Goal: Information Seeking & Learning: Learn about a topic

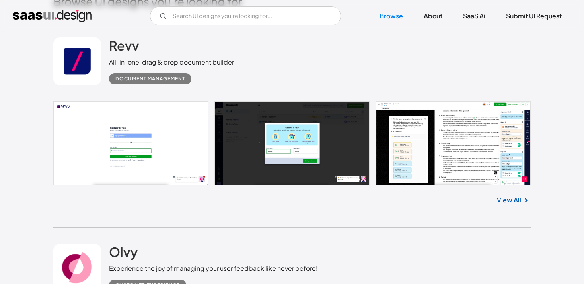
scroll to position [212, 0]
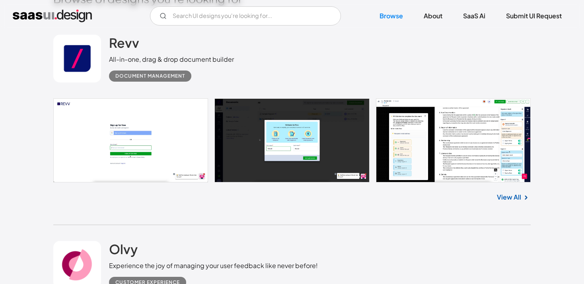
click at [172, 135] on link at bounding box center [291, 140] width 477 height 84
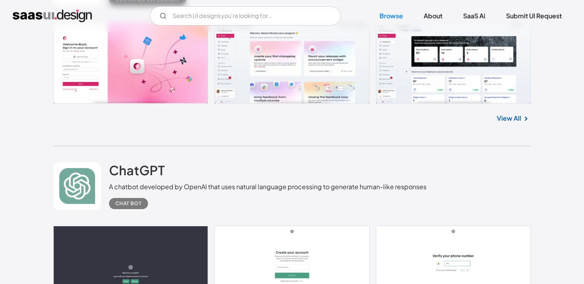
scroll to position [437, 0]
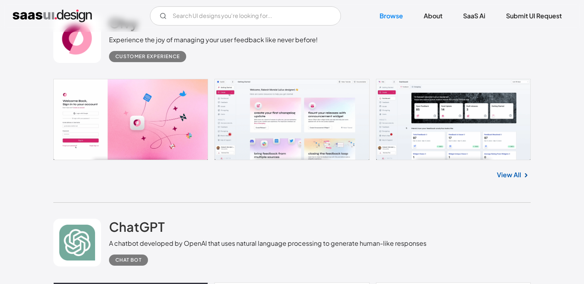
click at [510, 176] on link "View All" at bounding box center [509, 175] width 24 height 10
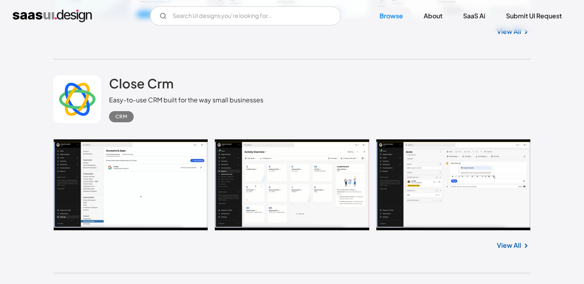
scroll to position [1452, 0]
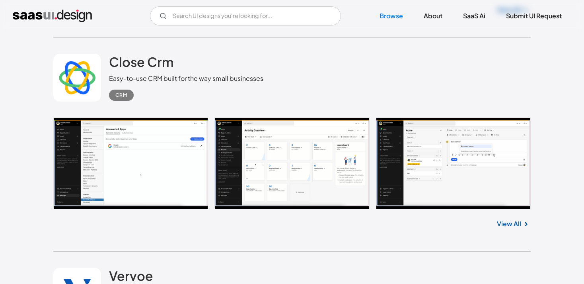
click at [153, 174] on link at bounding box center [291, 162] width 477 height 91
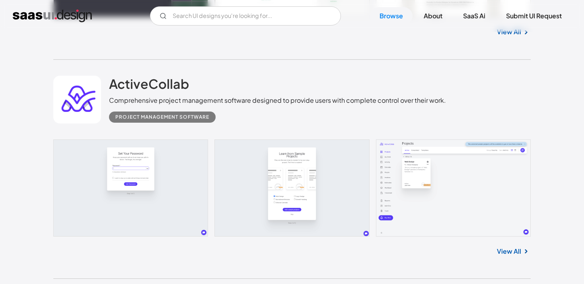
scroll to position [2884, 0]
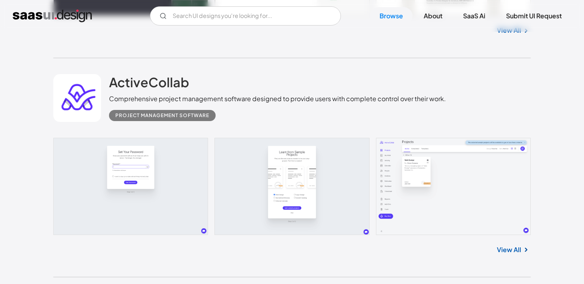
click at [158, 169] on link at bounding box center [291, 186] width 477 height 97
click at [177, 14] on input "Email Form" at bounding box center [245, 15] width 191 height 19
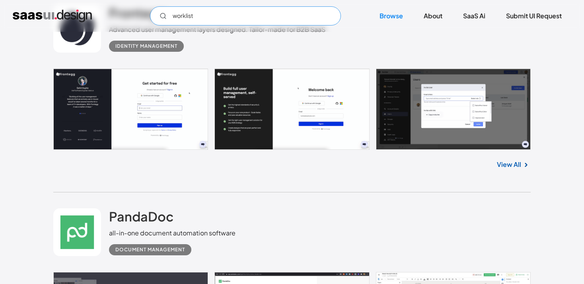
scroll to position [2531, 0]
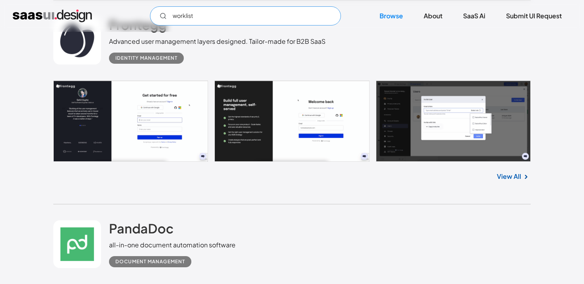
click at [218, 14] on input "worklist" at bounding box center [245, 15] width 191 height 19
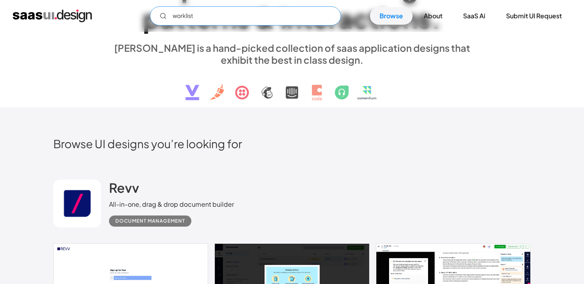
scroll to position [0, 0]
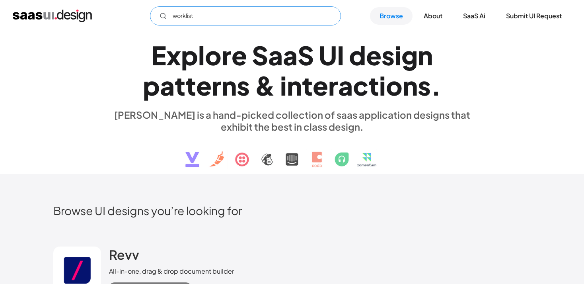
click at [218, 20] on input "worklist" at bounding box center [245, 15] width 191 height 19
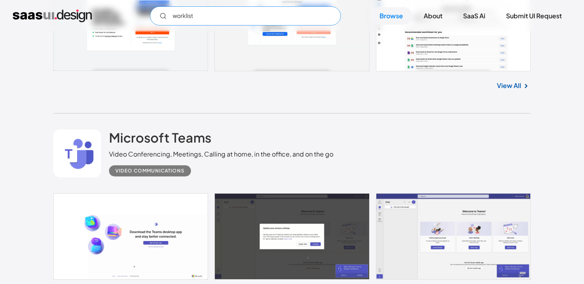
scroll to position [3666, 0]
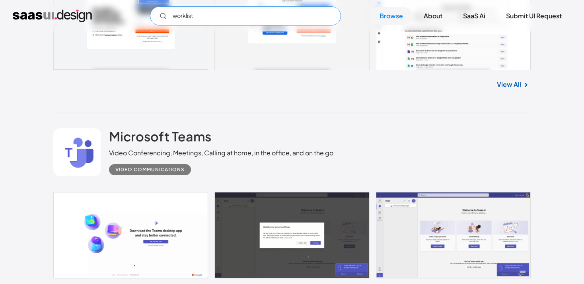
click at [210, 13] on input "worklist" at bounding box center [245, 15] width 191 height 19
click at [166, 18] on input "worklist" at bounding box center [245, 15] width 191 height 19
click at [160, 18] on icon "Email Form" at bounding box center [163, 15] width 7 height 7
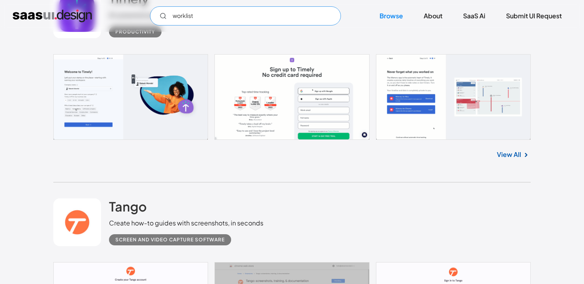
scroll to position [4012, 0]
type input "worklist"
click at [413, 87] on link at bounding box center [291, 97] width 477 height 86
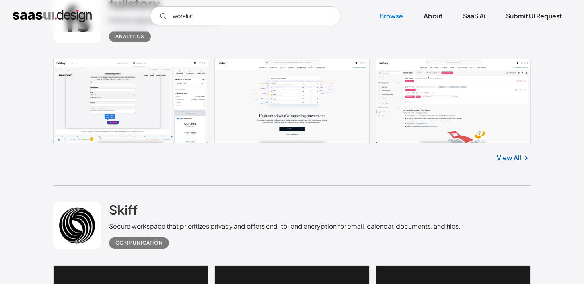
scroll to position [8236, 0]
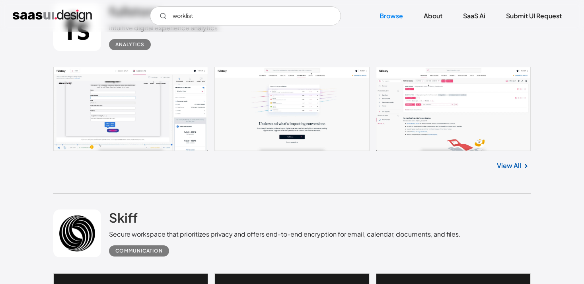
click at [102, 124] on link at bounding box center [291, 109] width 477 height 84
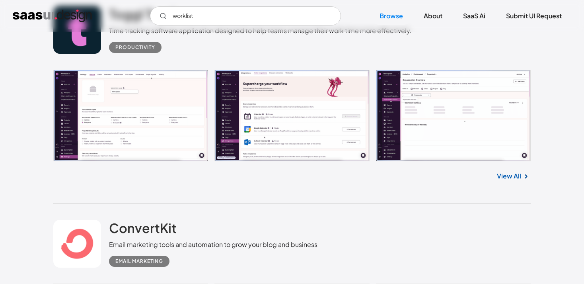
scroll to position [14465, 0]
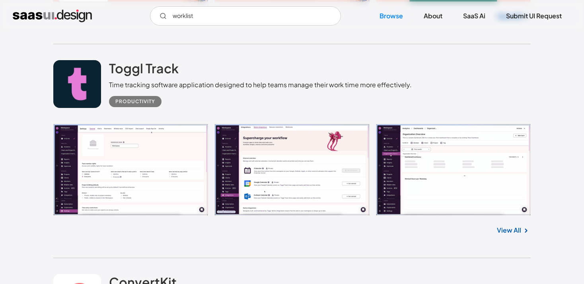
click at [143, 149] on link at bounding box center [291, 169] width 477 height 91
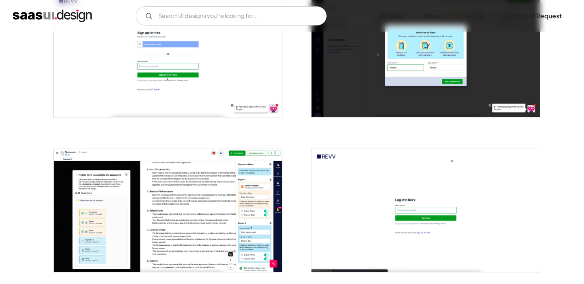
scroll to position [176, 0]
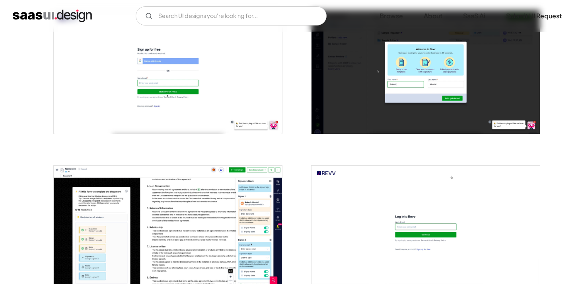
click at [216, 78] on img "open lightbox" at bounding box center [168, 71] width 228 height 123
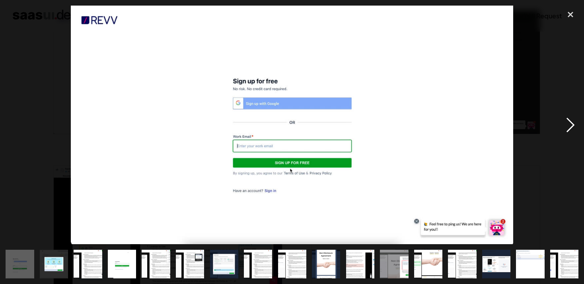
click at [566, 121] on div "next image" at bounding box center [570, 125] width 27 height 238
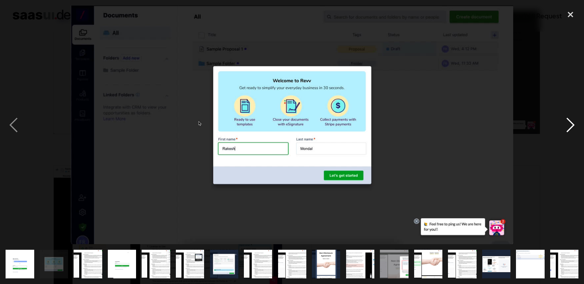
click at [565, 121] on div "next image" at bounding box center [570, 125] width 27 height 238
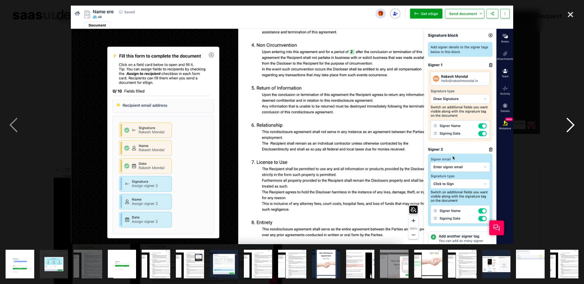
click at [565, 121] on div "next image" at bounding box center [570, 125] width 27 height 238
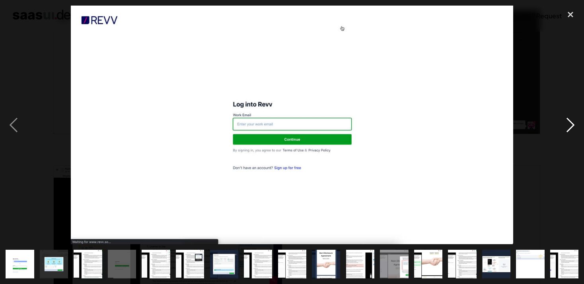
click at [565, 121] on div "next image" at bounding box center [570, 125] width 27 height 238
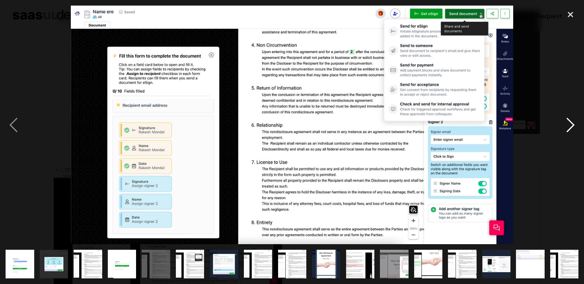
click at [565, 121] on div "next image" at bounding box center [570, 125] width 27 height 238
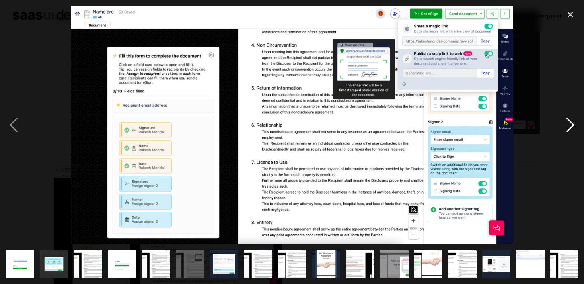
click at [569, 121] on div "next image" at bounding box center [570, 125] width 27 height 238
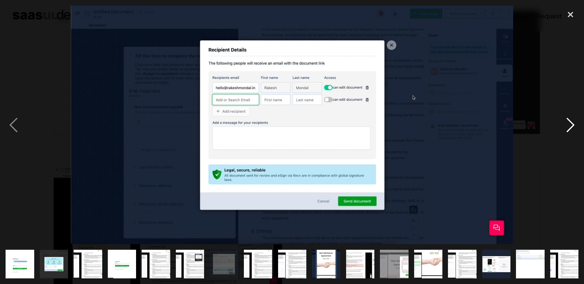
click at [569, 121] on div "next image" at bounding box center [570, 125] width 27 height 238
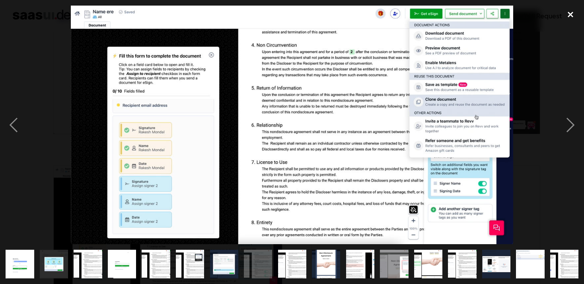
click at [570, 8] on div "close lightbox" at bounding box center [570, 15] width 27 height 18
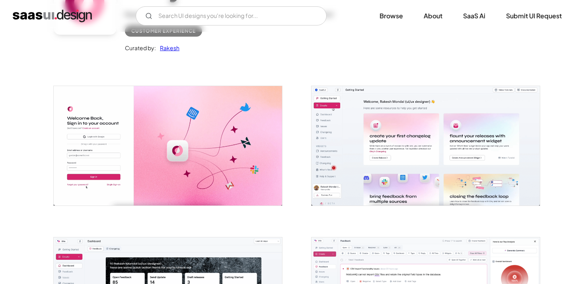
scroll to position [101, 0]
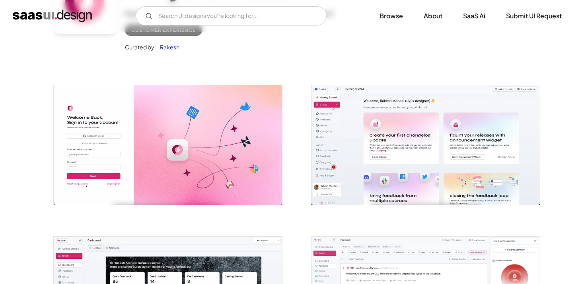
click at [249, 150] on img "open lightbox" at bounding box center [168, 144] width 228 height 119
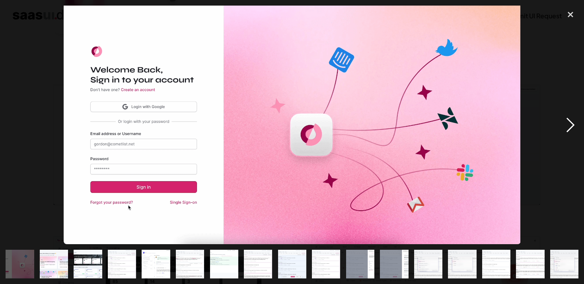
click at [573, 123] on div "next image" at bounding box center [570, 125] width 27 height 238
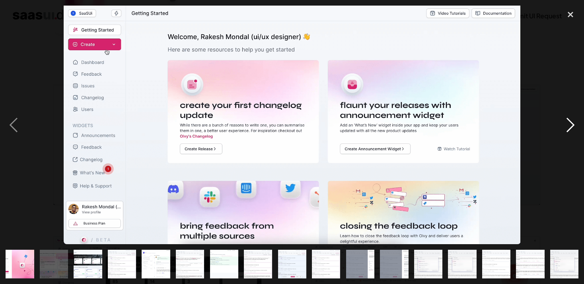
click at [573, 123] on div "next image" at bounding box center [570, 125] width 27 height 238
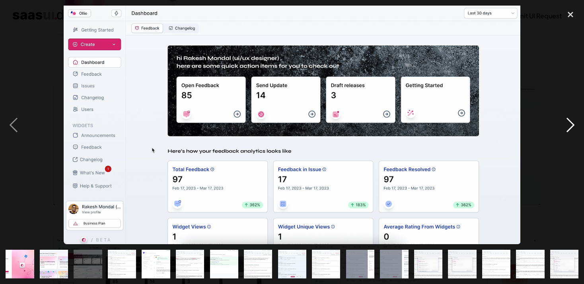
click at [573, 123] on div "next image" at bounding box center [570, 125] width 27 height 238
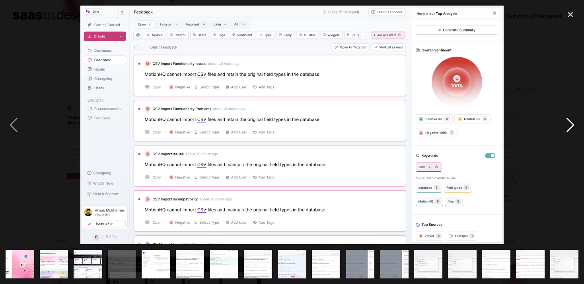
click at [573, 123] on div "next image" at bounding box center [570, 125] width 27 height 238
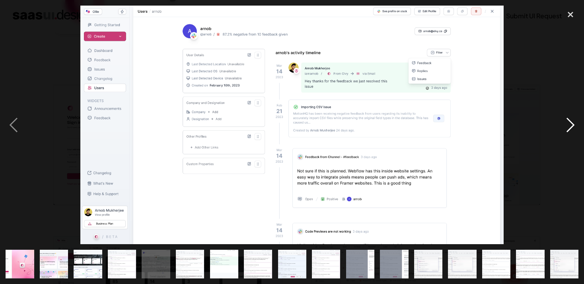
click at [573, 123] on div "next image" at bounding box center [570, 125] width 27 height 238
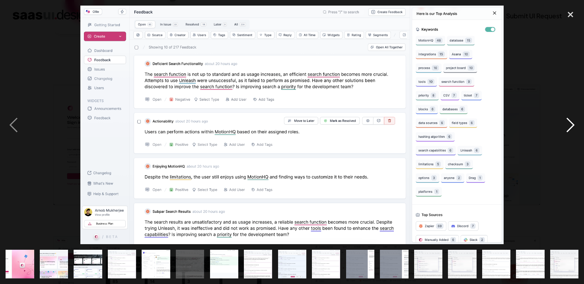
click at [573, 123] on div "next image" at bounding box center [570, 125] width 27 height 238
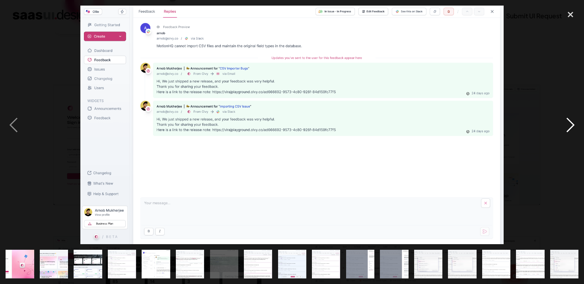
click at [573, 123] on div "next image" at bounding box center [570, 125] width 27 height 238
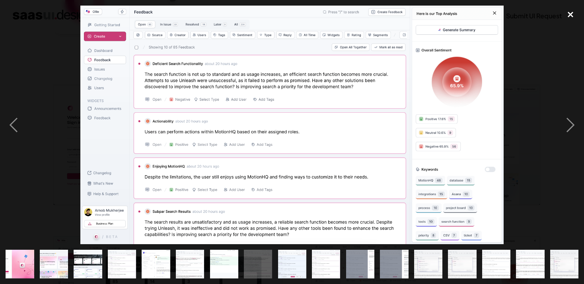
click at [571, 18] on div "close lightbox" at bounding box center [570, 15] width 27 height 18
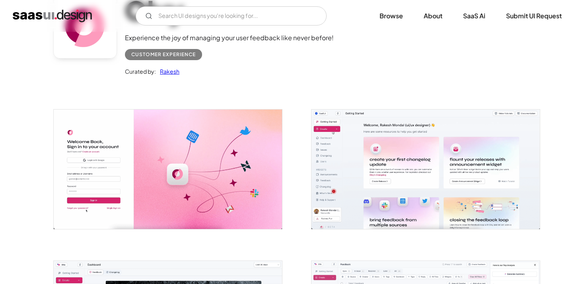
scroll to position [73, 0]
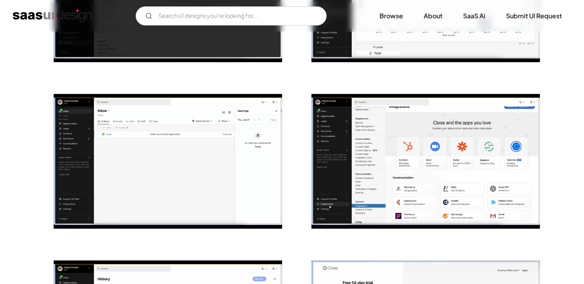
scroll to position [593, 0]
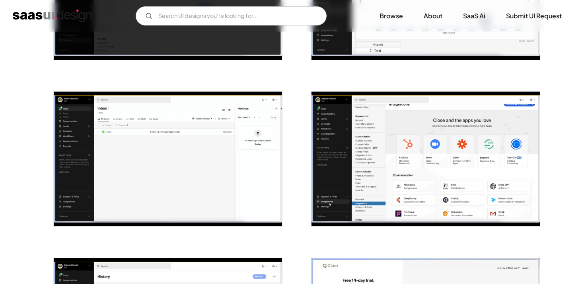
click at [420, 185] on img "open lightbox" at bounding box center [425, 158] width 228 height 134
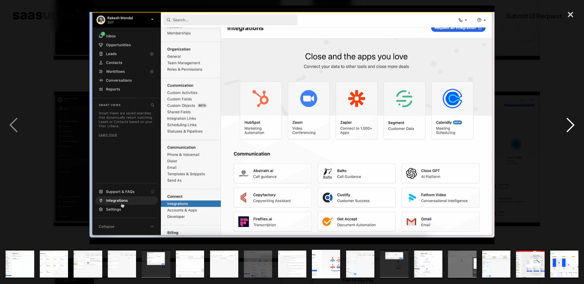
click at [565, 132] on div "next image" at bounding box center [570, 125] width 27 height 238
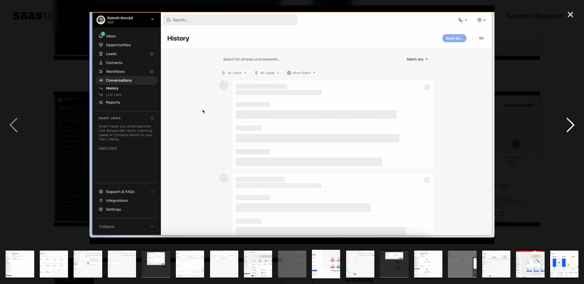
click at [565, 132] on div "next image" at bounding box center [570, 125] width 27 height 238
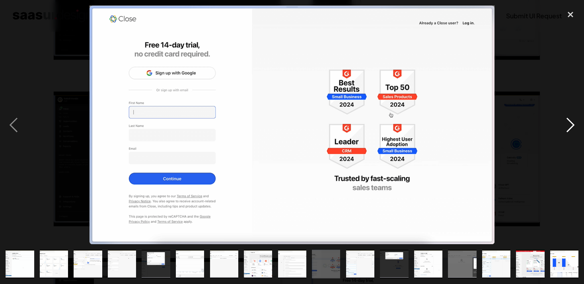
click at [565, 132] on div "next image" at bounding box center [570, 125] width 27 height 238
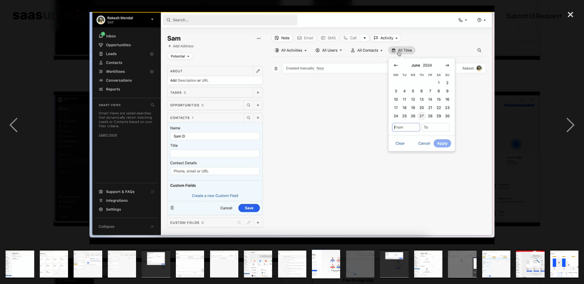
click at [545, 125] on div at bounding box center [292, 125] width 584 height 238
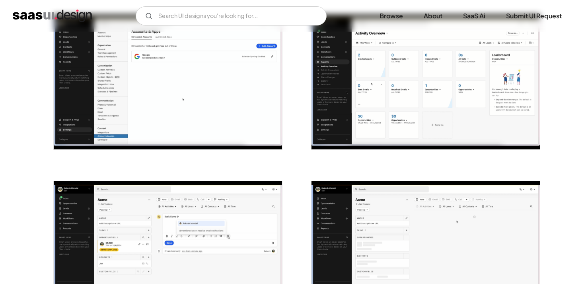
scroll to position [141, 0]
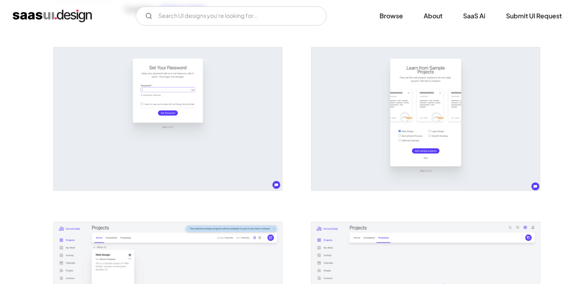
scroll to position [144, 0]
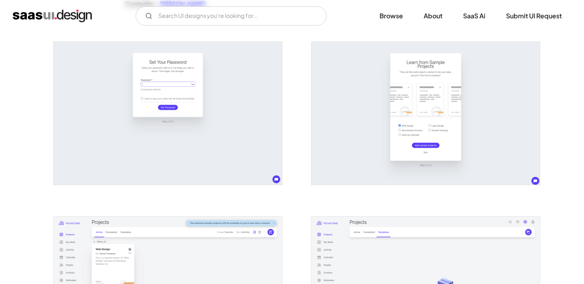
click at [250, 127] on img "open lightbox" at bounding box center [168, 113] width 228 height 143
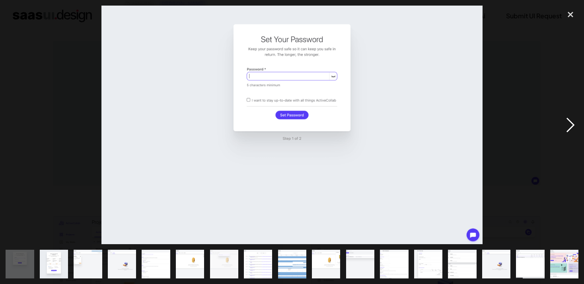
click at [566, 119] on div "next image" at bounding box center [570, 125] width 27 height 238
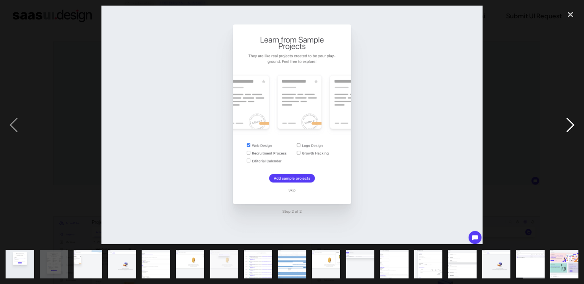
click at [566, 119] on div "next image" at bounding box center [570, 125] width 27 height 238
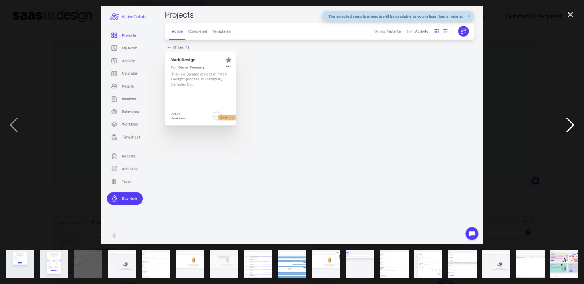
click at [566, 119] on div "next image" at bounding box center [570, 125] width 27 height 238
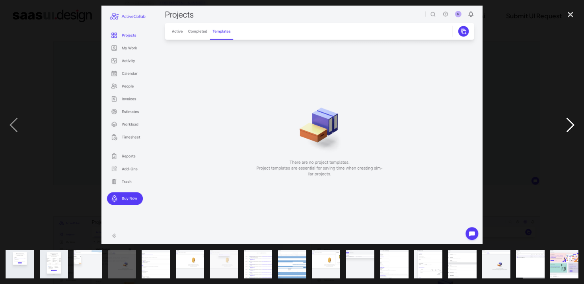
click at [566, 119] on div "next image" at bounding box center [570, 125] width 27 height 238
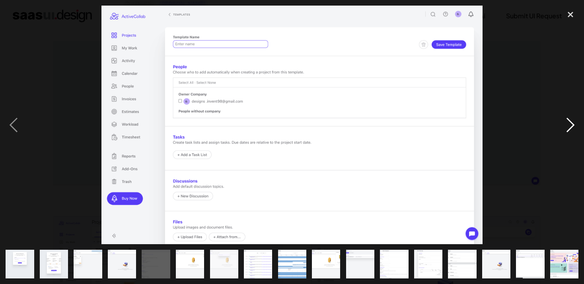
click at [567, 119] on div "next image" at bounding box center [570, 125] width 27 height 238
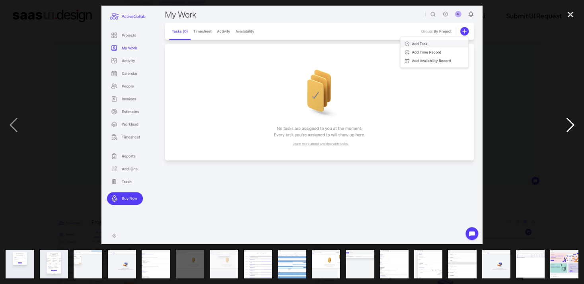
click at [567, 119] on div "next image" at bounding box center [570, 125] width 27 height 238
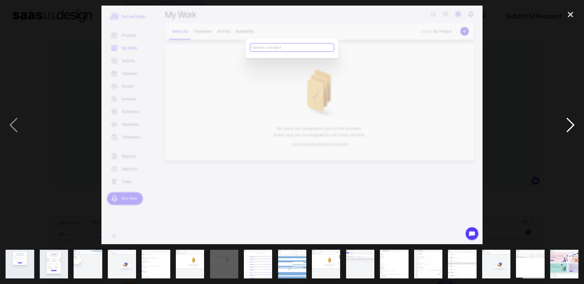
click at [565, 132] on div "next image" at bounding box center [570, 125] width 27 height 238
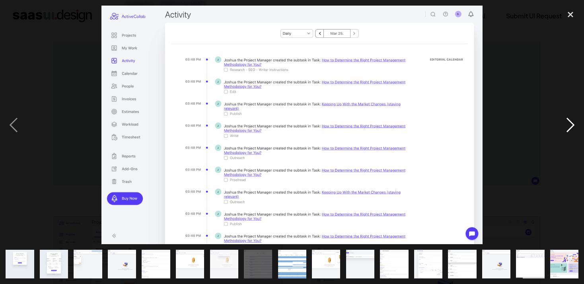
click at [565, 132] on div "next image" at bounding box center [570, 125] width 27 height 238
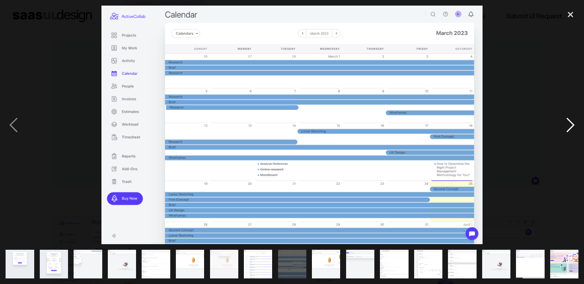
click at [565, 132] on div "next image" at bounding box center [570, 125] width 27 height 238
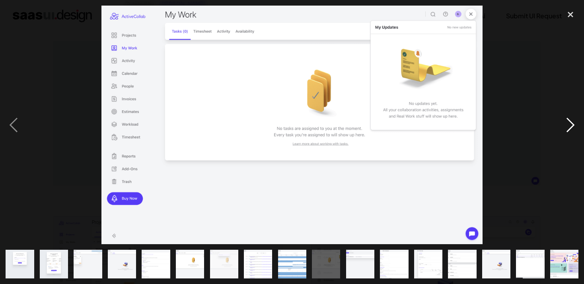
click at [565, 132] on div "next image" at bounding box center [570, 125] width 27 height 238
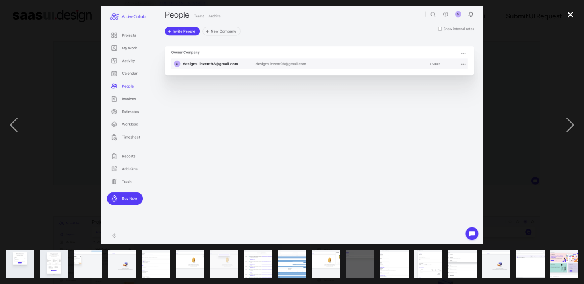
click at [569, 16] on div "close lightbox" at bounding box center [570, 15] width 27 height 18
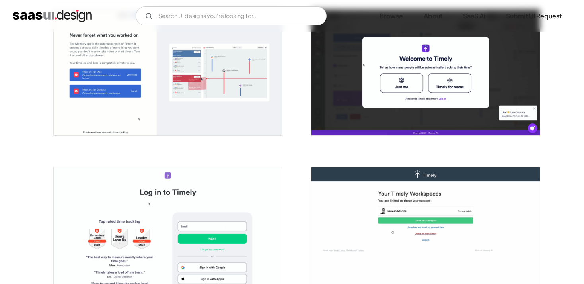
scroll to position [335, 0]
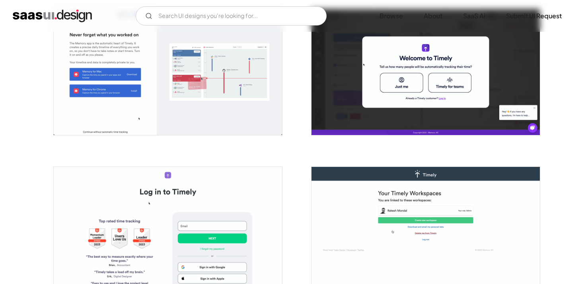
click at [255, 86] on img "open lightbox" at bounding box center [168, 72] width 228 height 126
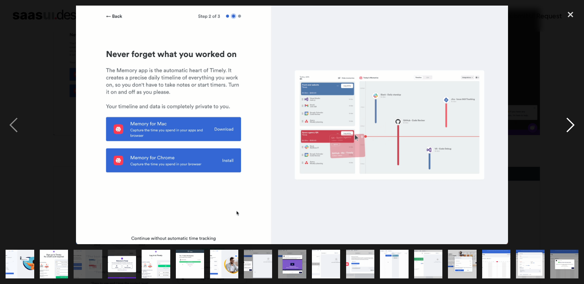
click at [566, 125] on div "next image" at bounding box center [570, 125] width 27 height 238
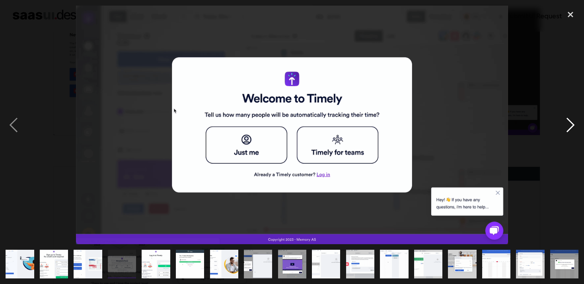
click at [566, 125] on div "next image" at bounding box center [570, 125] width 27 height 238
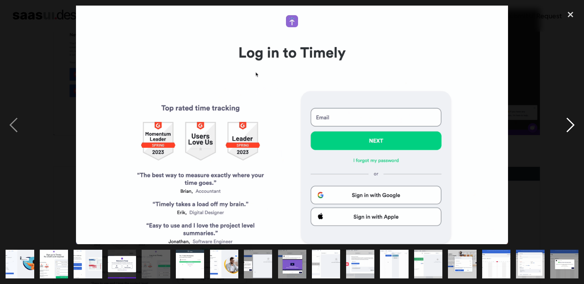
click at [566, 125] on div "next image" at bounding box center [570, 125] width 27 height 238
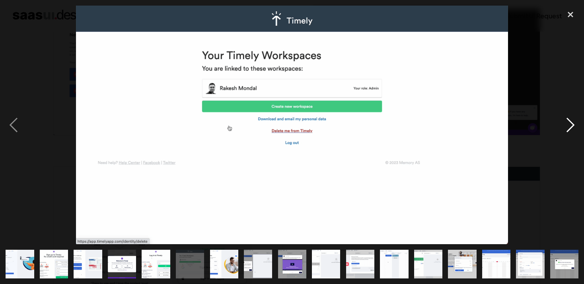
click at [566, 125] on div "next image" at bounding box center [570, 125] width 27 height 238
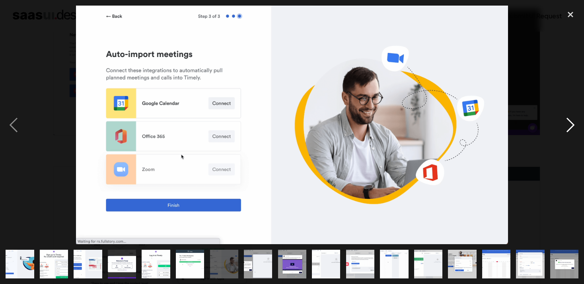
click at [566, 125] on div "next image" at bounding box center [570, 125] width 27 height 238
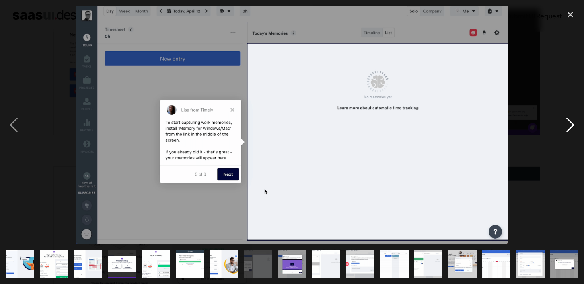
click at [566, 125] on div "next image" at bounding box center [570, 125] width 27 height 238
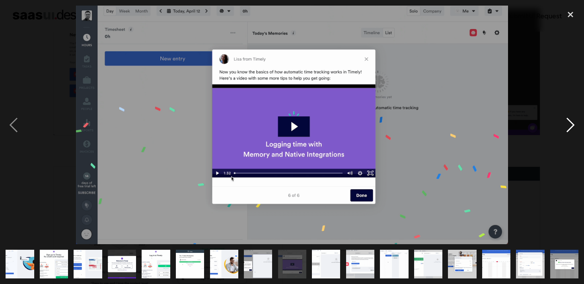
click at [566, 125] on div "next image" at bounding box center [570, 125] width 27 height 238
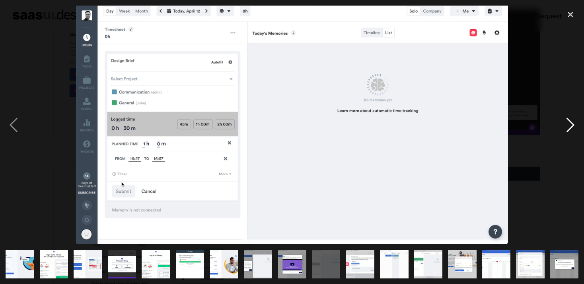
click at [566, 125] on div "next image" at bounding box center [570, 125] width 27 height 238
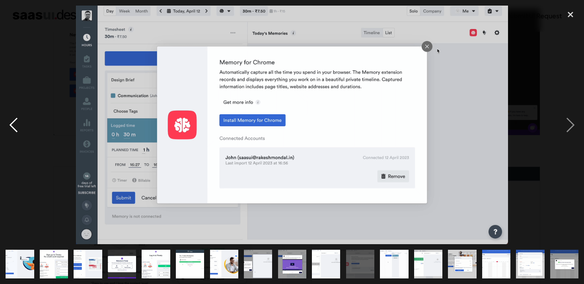
click at [17, 137] on div "previous image" at bounding box center [13, 125] width 27 height 238
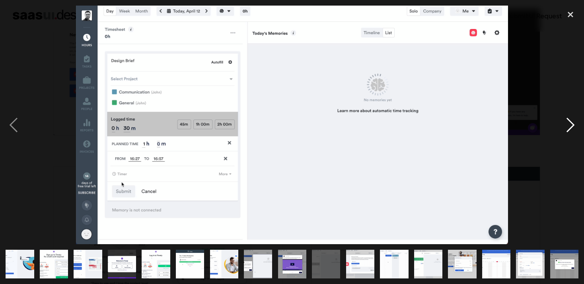
click at [565, 128] on div "next image" at bounding box center [570, 125] width 27 height 238
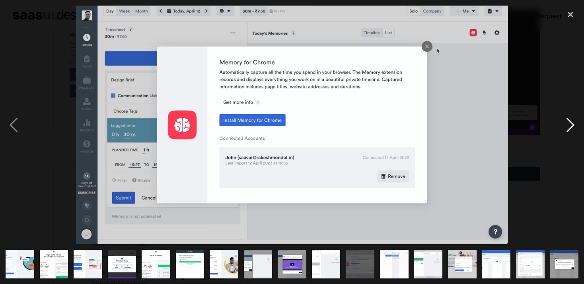
click at [565, 128] on div "next image" at bounding box center [570, 125] width 27 height 238
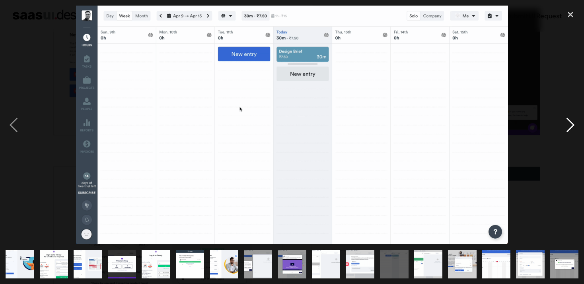
click at [565, 128] on div "next image" at bounding box center [570, 125] width 27 height 238
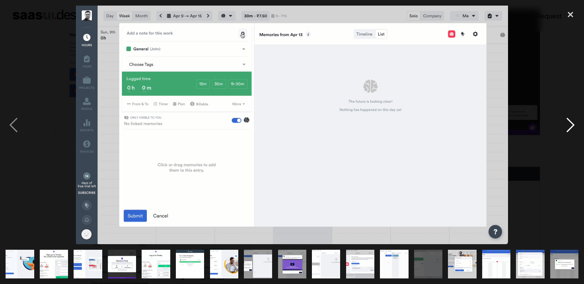
click at [565, 128] on div "next image" at bounding box center [570, 125] width 27 height 238
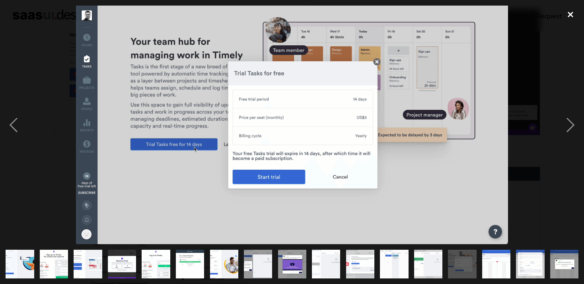
click at [566, 17] on div "close lightbox" at bounding box center [570, 15] width 27 height 18
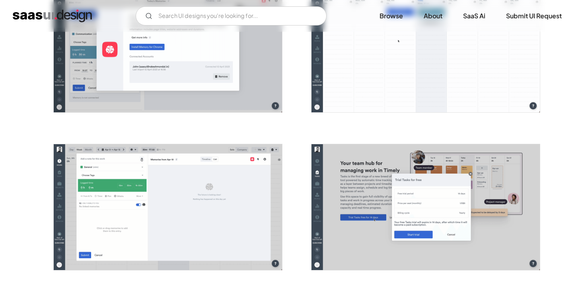
scroll to position [1000, 0]
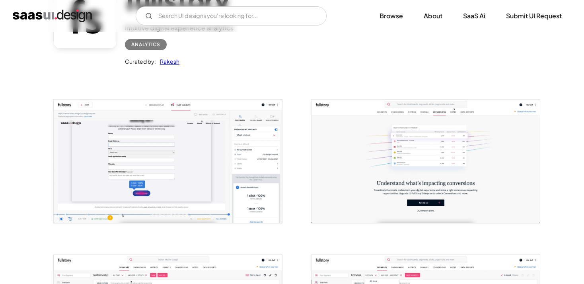
scroll to position [152, 0]
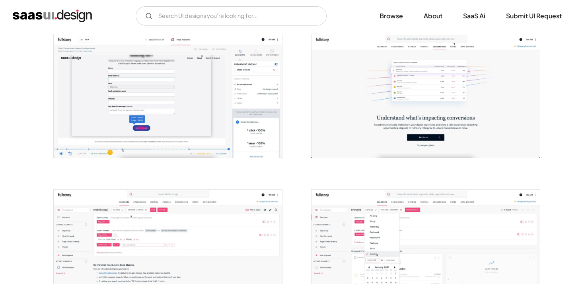
click at [164, 125] on img "open lightbox" at bounding box center [168, 95] width 228 height 123
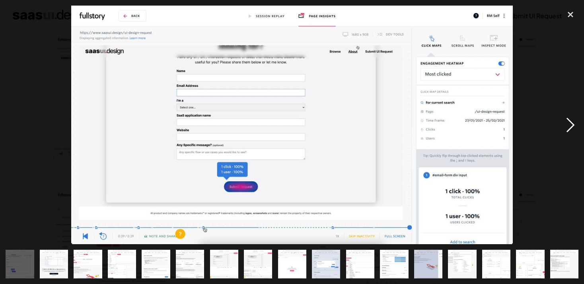
click at [565, 131] on div "next image" at bounding box center [570, 125] width 27 height 238
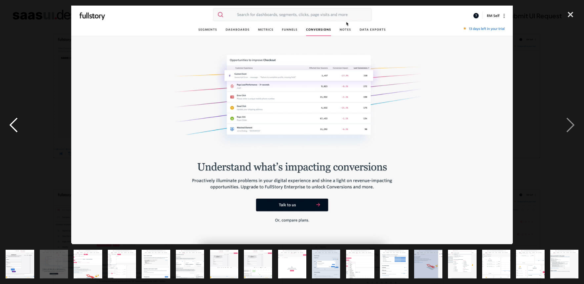
click at [10, 121] on div "previous image" at bounding box center [13, 125] width 27 height 238
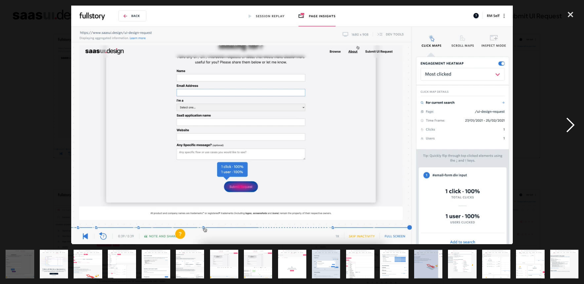
click at [570, 129] on div "next image" at bounding box center [570, 125] width 27 height 238
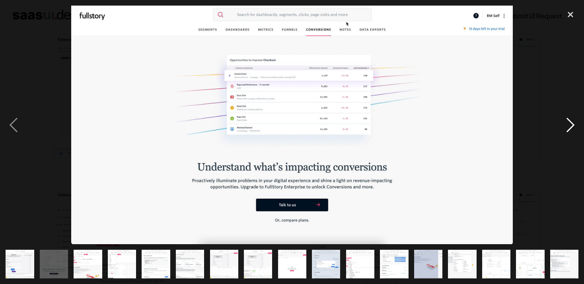
click at [569, 127] on div "next image" at bounding box center [570, 125] width 27 height 238
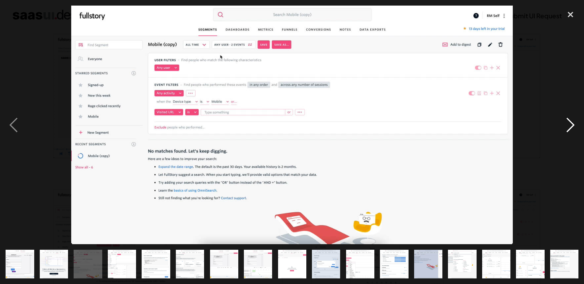
click at [569, 126] on div "next image" at bounding box center [570, 125] width 27 height 238
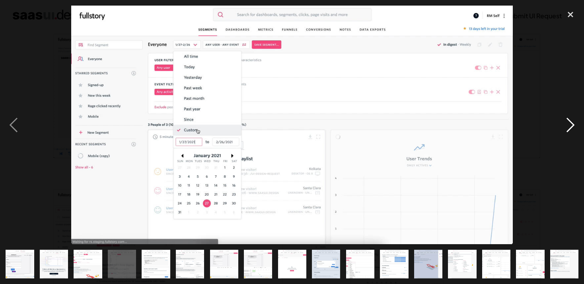
click at [569, 126] on div "next image" at bounding box center [570, 125] width 27 height 238
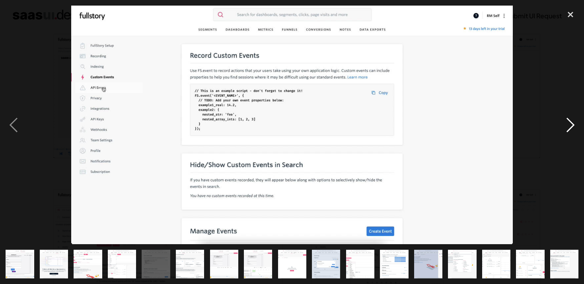
click at [569, 126] on div "next image" at bounding box center [570, 125] width 27 height 238
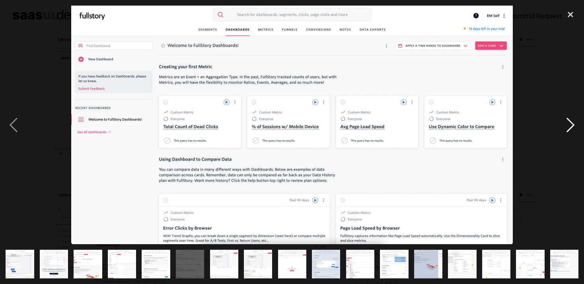
click at [569, 126] on div "next image" at bounding box center [570, 125] width 27 height 238
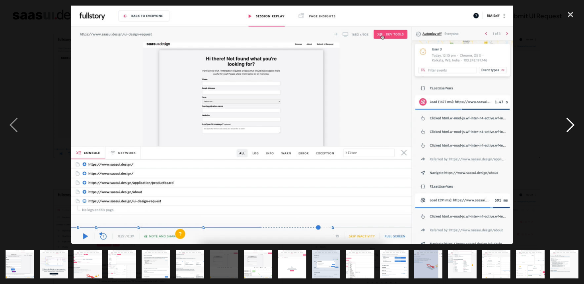
click at [569, 126] on div "next image" at bounding box center [570, 125] width 27 height 238
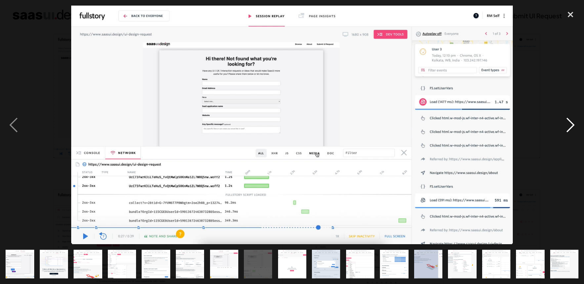
click at [569, 126] on div "next image" at bounding box center [570, 125] width 27 height 238
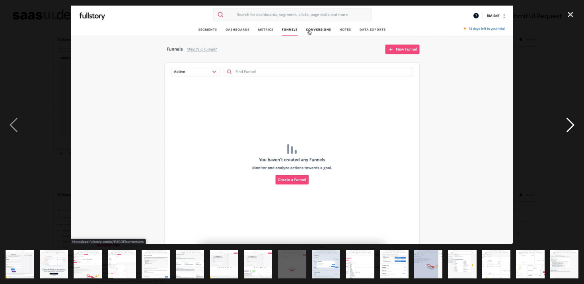
click at [569, 126] on div "next image" at bounding box center [570, 125] width 27 height 238
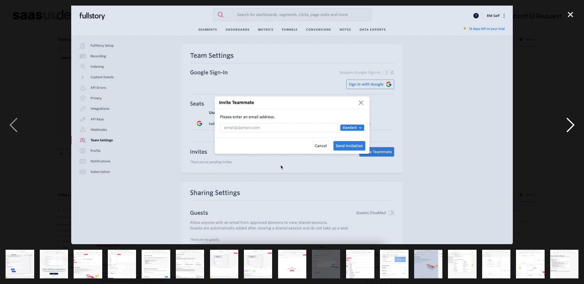
click at [569, 125] on div "next image" at bounding box center [570, 125] width 27 height 238
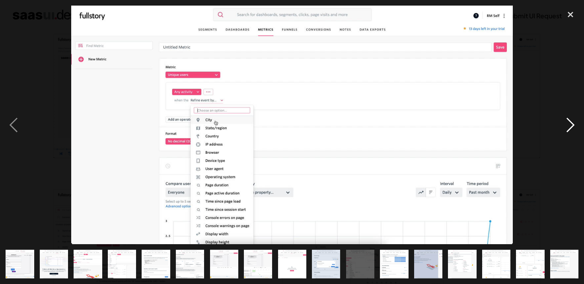
click at [569, 125] on div "next image" at bounding box center [570, 125] width 27 height 238
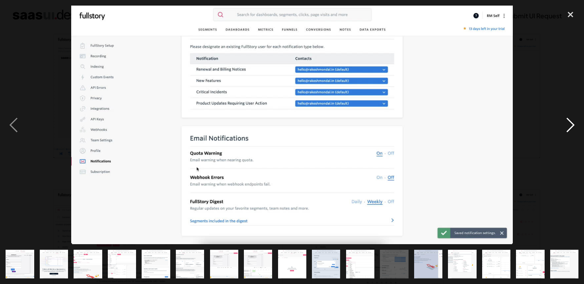
click at [569, 125] on div "next image" at bounding box center [570, 125] width 27 height 238
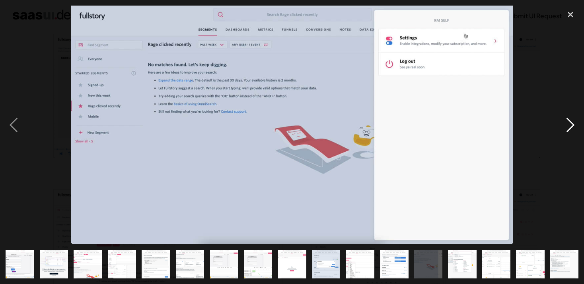
click at [569, 125] on div "next image" at bounding box center [570, 125] width 27 height 238
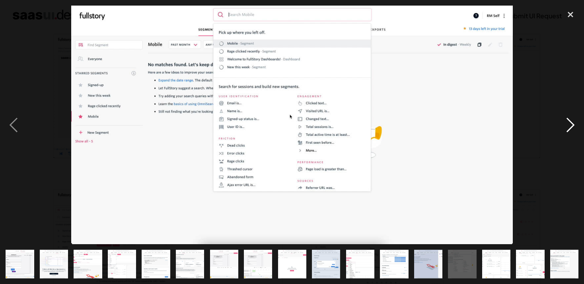
click at [569, 125] on div "next image" at bounding box center [570, 125] width 27 height 238
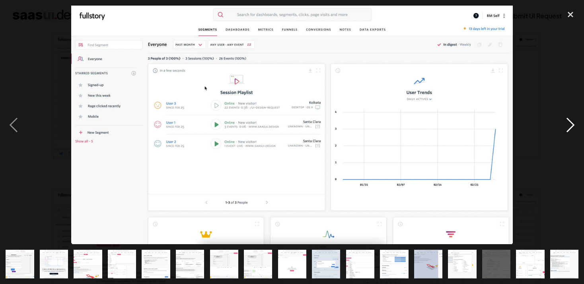
click at [569, 125] on div "next image" at bounding box center [570, 125] width 27 height 238
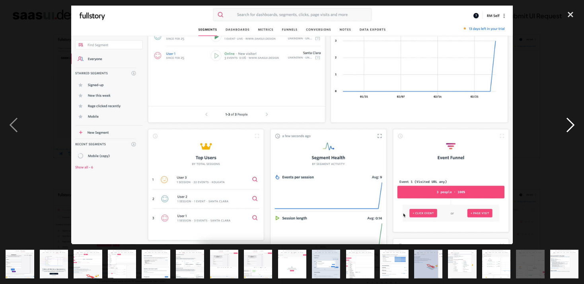
click at [569, 125] on div "next image" at bounding box center [570, 125] width 27 height 238
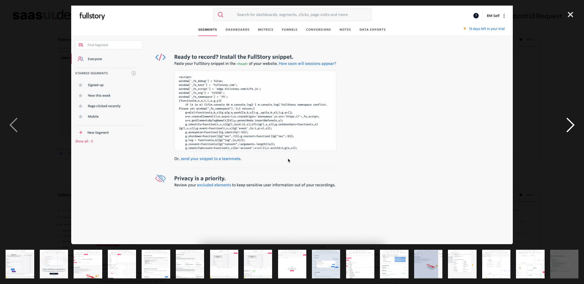
click at [569, 125] on div "next image" at bounding box center [570, 125] width 27 height 238
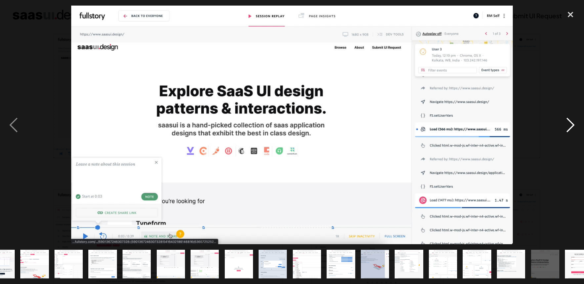
scroll to position [0, 68]
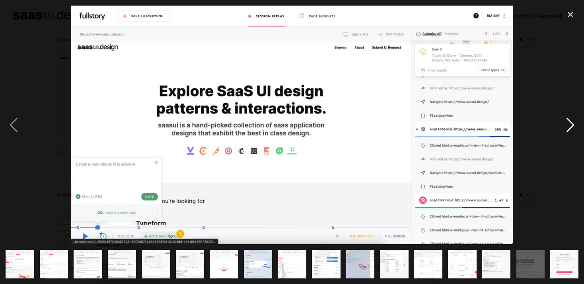
click at [569, 125] on div "next image" at bounding box center [570, 125] width 27 height 238
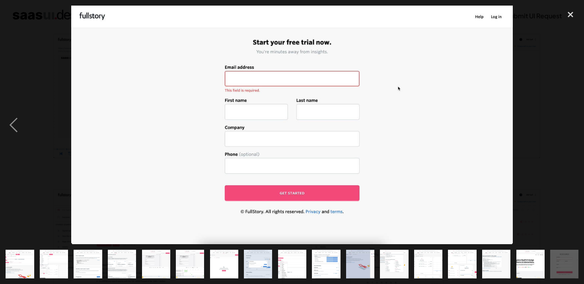
click at [569, 125] on div "next image" at bounding box center [570, 125] width 27 height 238
click at [577, 98] on div "next image" at bounding box center [570, 125] width 27 height 238
click at [572, 18] on div "close lightbox" at bounding box center [570, 15] width 27 height 18
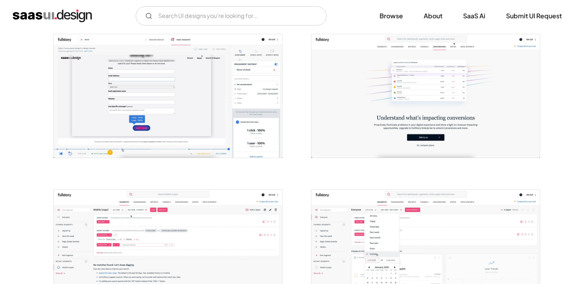
scroll to position [0, 0]
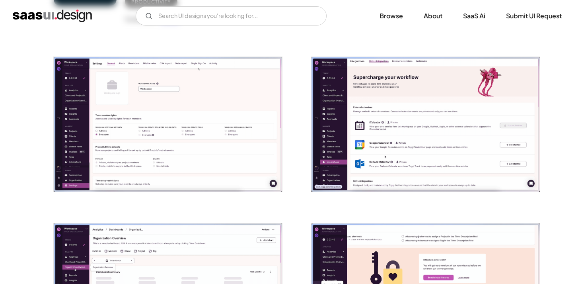
scroll to position [150, 0]
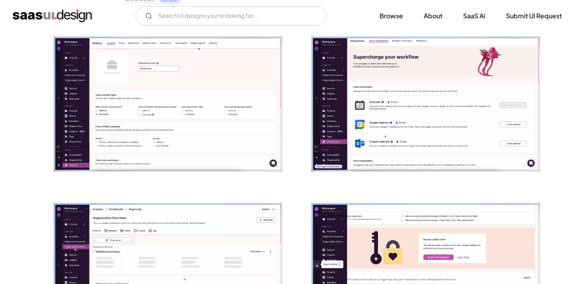
click at [253, 146] on img "open lightbox" at bounding box center [168, 104] width 228 height 134
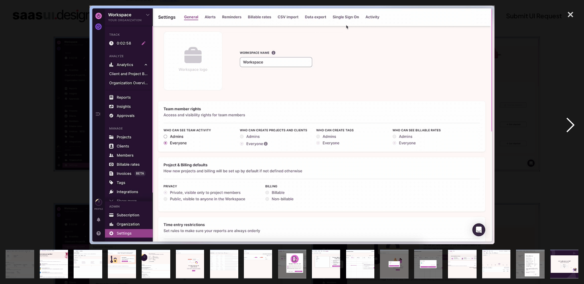
click at [565, 128] on div "next image" at bounding box center [570, 125] width 27 height 238
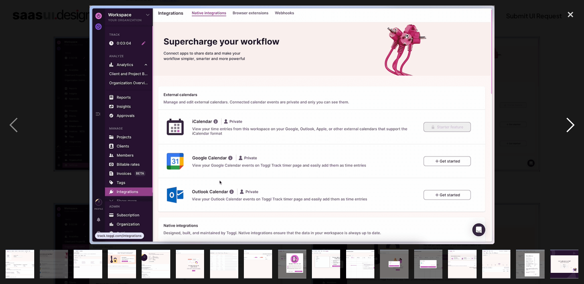
click at [565, 128] on div "next image" at bounding box center [570, 125] width 27 height 238
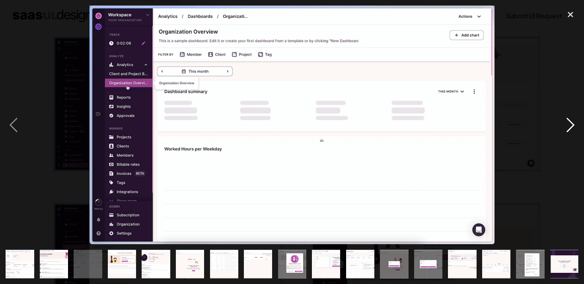
click at [565, 128] on div "next image" at bounding box center [570, 125] width 27 height 238
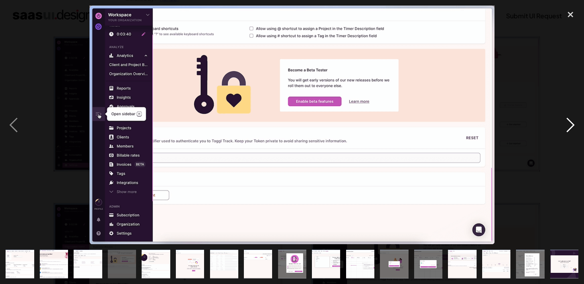
click at [565, 128] on div "next image" at bounding box center [570, 125] width 27 height 238
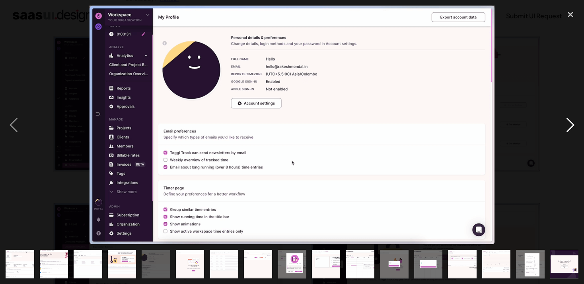
click at [565, 128] on div "next image" at bounding box center [570, 125] width 27 height 238
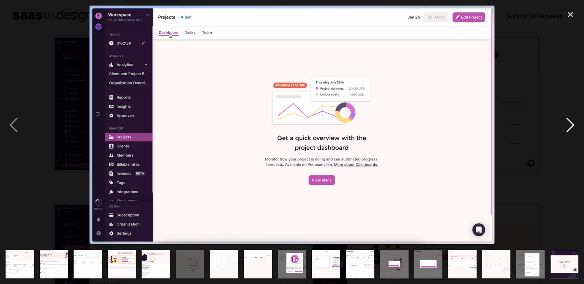
click at [565, 128] on div "next image" at bounding box center [570, 125] width 27 height 238
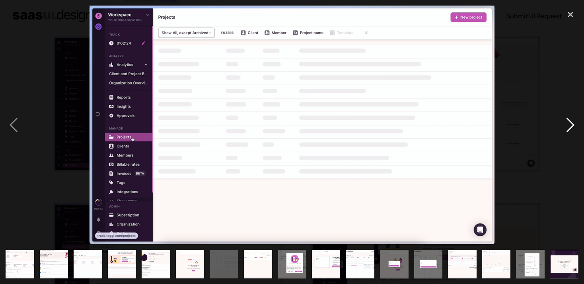
click at [574, 126] on div "next image" at bounding box center [570, 125] width 27 height 238
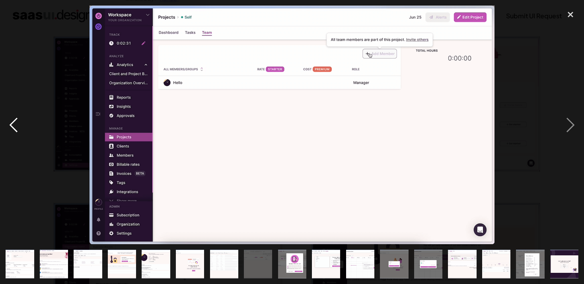
click at [14, 121] on div "previous image" at bounding box center [13, 125] width 27 height 238
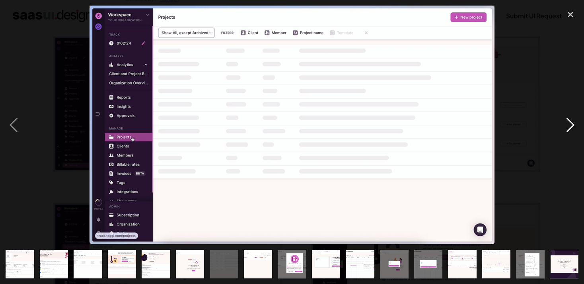
click at [570, 126] on div "next image" at bounding box center [570, 125] width 27 height 238
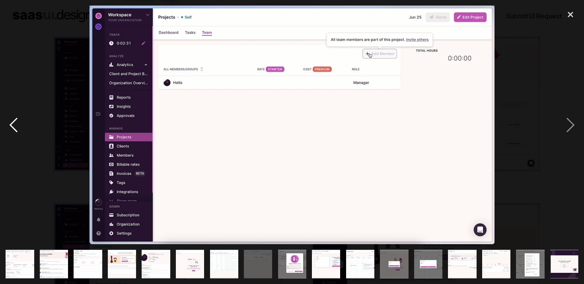
click at [14, 131] on div "previous image" at bounding box center [13, 125] width 27 height 238
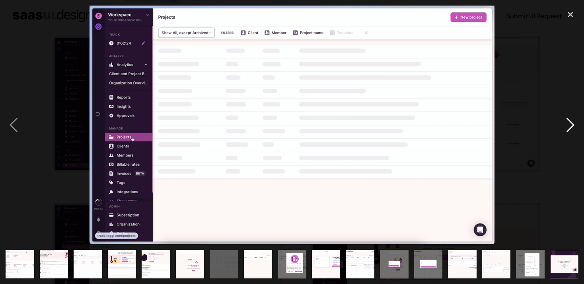
click at [565, 126] on div "next image" at bounding box center [570, 125] width 27 height 238
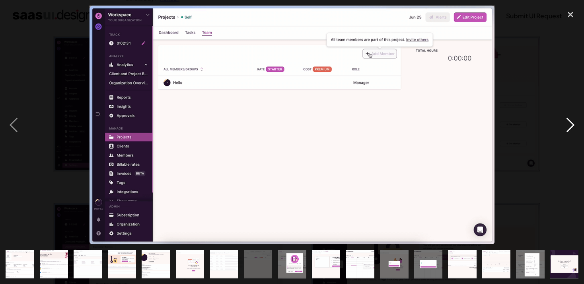
click at [565, 126] on div "next image" at bounding box center [570, 125] width 27 height 238
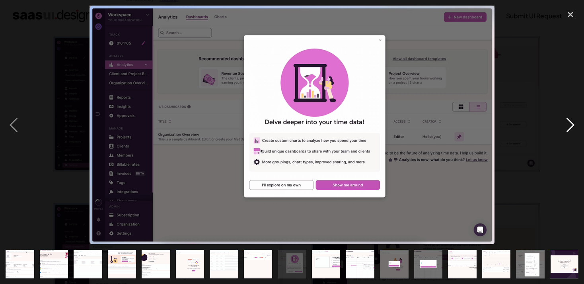
click at [565, 126] on div "next image" at bounding box center [570, 125] width 27 height 238
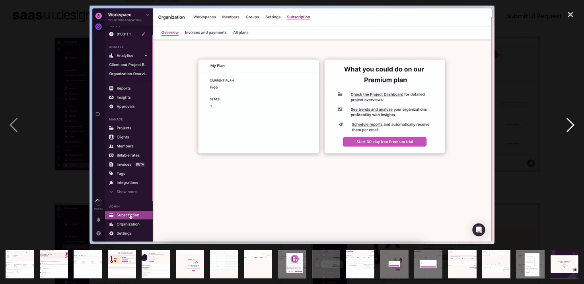
click at [565, 126] on div "next image" at bounding box center [570, 125] width 27 height 238
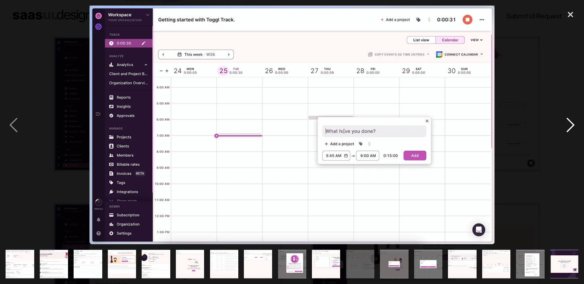
click at [565, 126] on div "next image" at bounding box center [570, 125] width 27 height 238
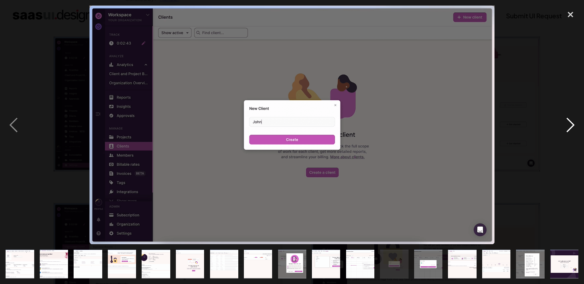
click at [565, 126] on div "next image" at bounding box center [570, 125] width 27 height 238
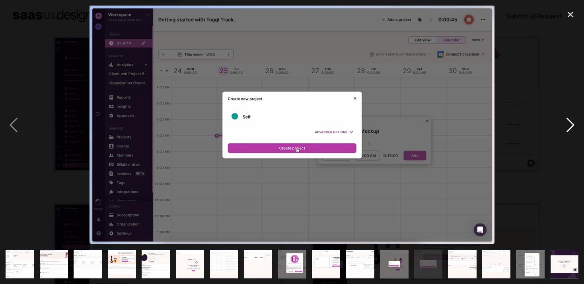
click at [565, 126] on div "next image" at bounding box center [570, 125] width 27 height 238
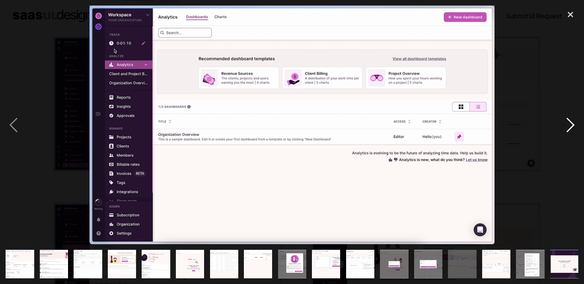
click at [565, 126] on div "next image" at bounding box center [570, 125] width 27 height 238
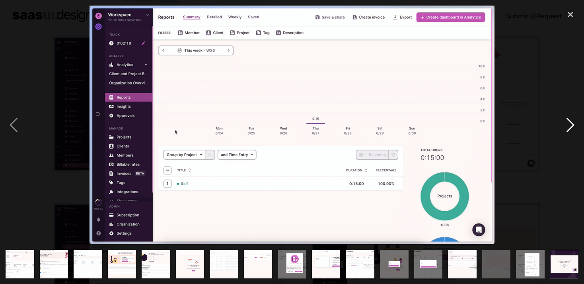
click at [565, 126] on div "next image" at bounding box center [570, 125] width 27 height 238
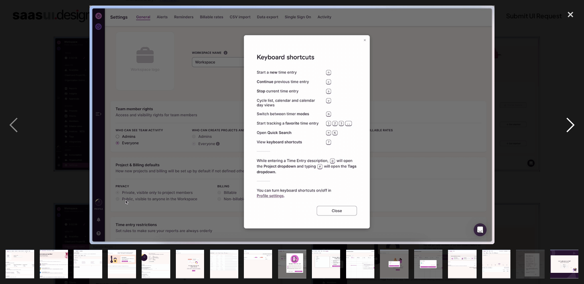
click at [565, 126] on div "next image" at bounding box center [570, 125] width 27 height 238
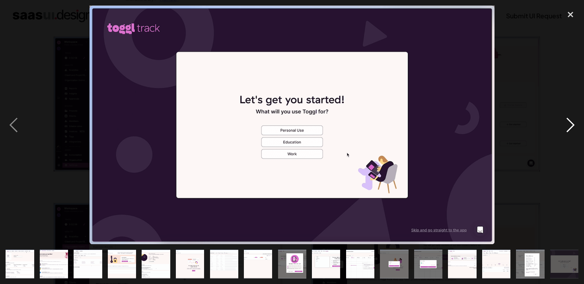
click at [565, 126] on div "next image" at bounding box center [570, 125] width 27 height 238
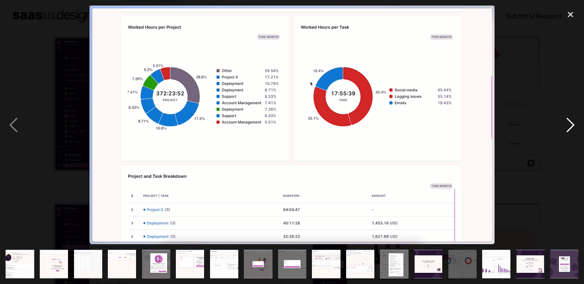
scroll to position [0, 136]
click at [565, 126] on div "next image" at bounding box center [570, 125] width 27 height 238
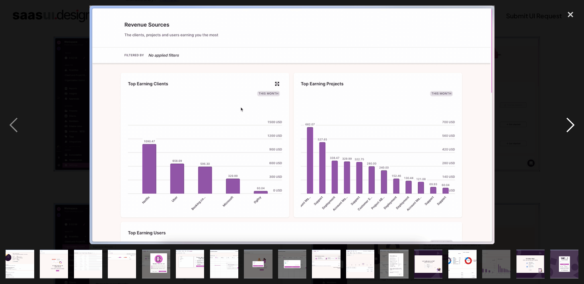
click at [565, 126] on div "next image" at bounding box center [570, 125] width 27 height 238
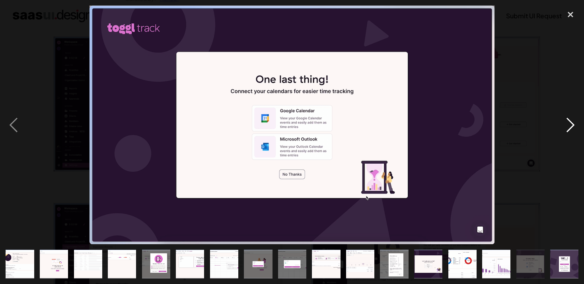
click at [565, 126] on div "next image" at bounding box center [570, 125] width 27 height 238
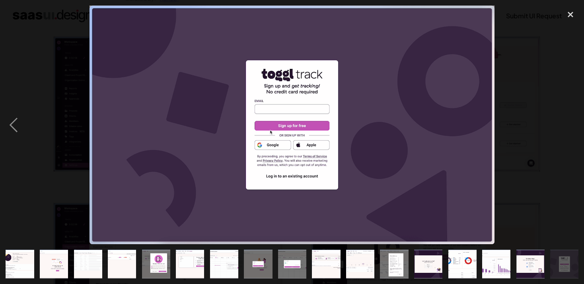
click at [564, 126] on div "next image" at bounding box center [570, 125] width 27 height 238
click at [565, 16] on div "close lightbox" at bounding box center [570, 15] width 27 height 18
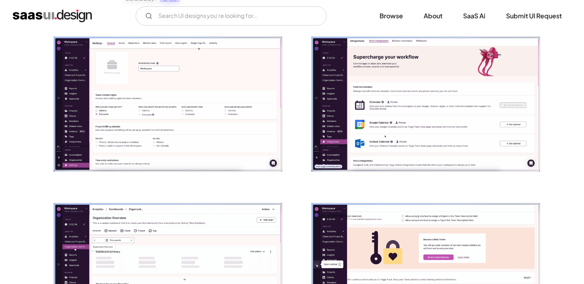
scroll to position [0, 0]
